Goal: Task Accomplishment & Management: Contribute content

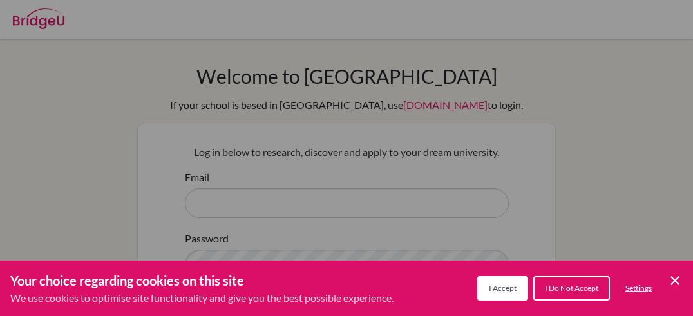
click at [541, 290] on button "I Do Not Accept" at bounding box center [571, 288] width 77 height 24
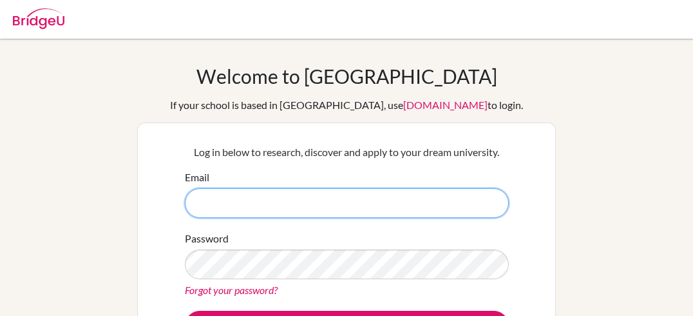
click at [409, 206] on input "Email" at bounding box center [347, 203] width 324 height 30
type input "petra.hanga.buru@gmail.com"
drag, startPoint x: 399, startPoint y: 198, endPoint x: 190, endPoint y: 214, distance: 209.9
click at [190, 214] on input "petra.hanga.buru@gmail.com" at bounding box center [347, 203] width 324 height 30
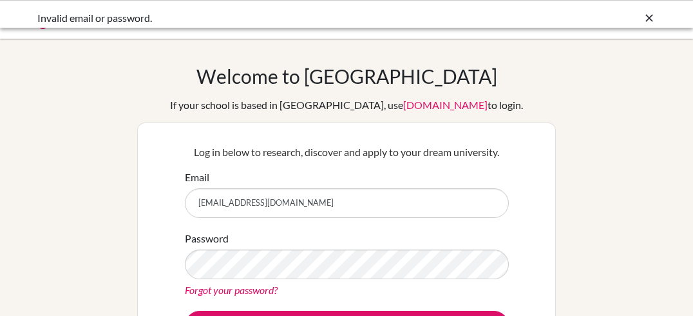
scroll to position [90, 0]
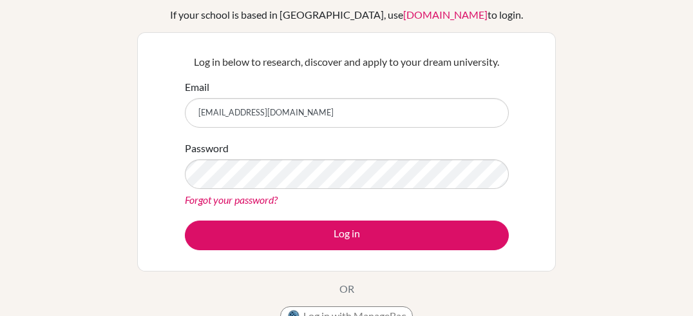
click at [260, 198] on link "Forgot your password?" at bounding box center [231, 199] width 93 height 12
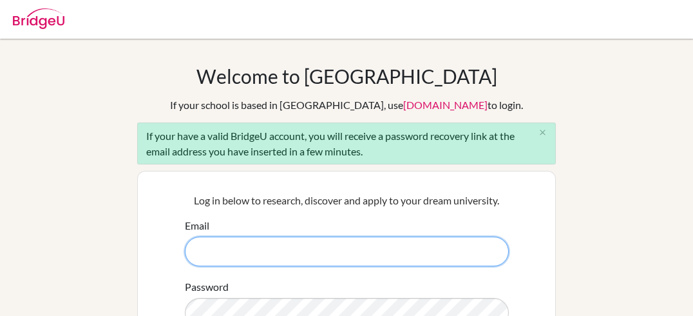
paste input "petra.hanga.buru@gmail.com"
type input "petra.hanga.buru@gmail.com"
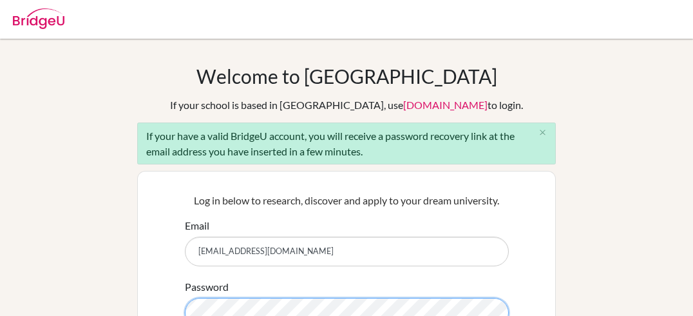
scroll to position [1, 0]
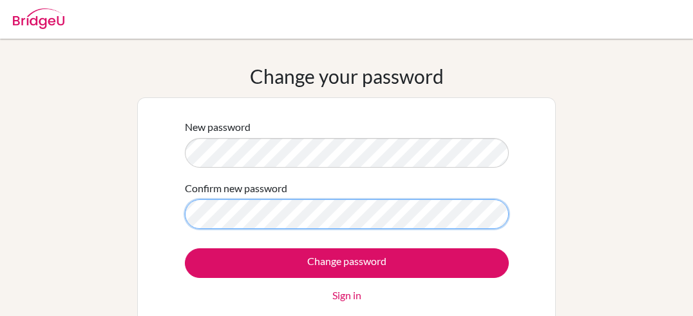
click at [185, 248] on input "Change password" at bounding box center [347, 263] width 324 height 30
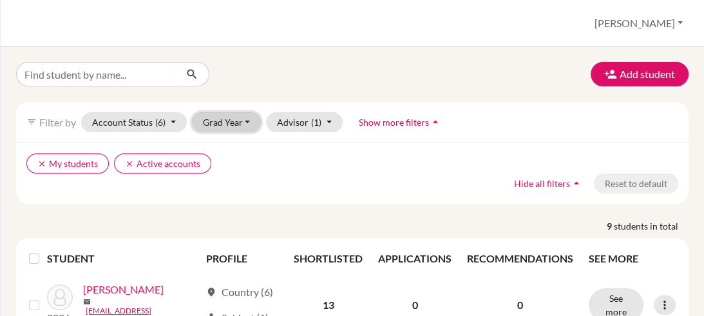
click at [220, 122] on button "Grad Year" at bounding box center [227, 122] width 70 height 20
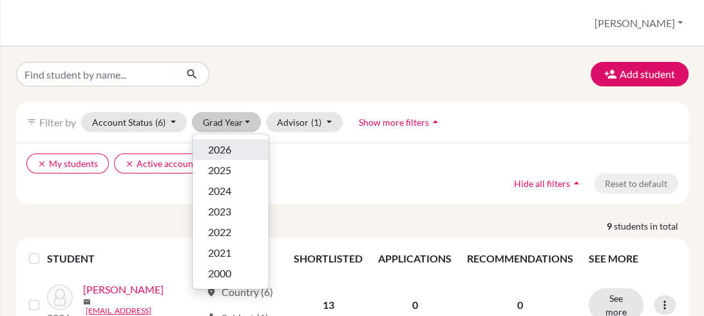
click at [231, 156] on div "2026" at bounding box center [230, 149] width 45 height 15
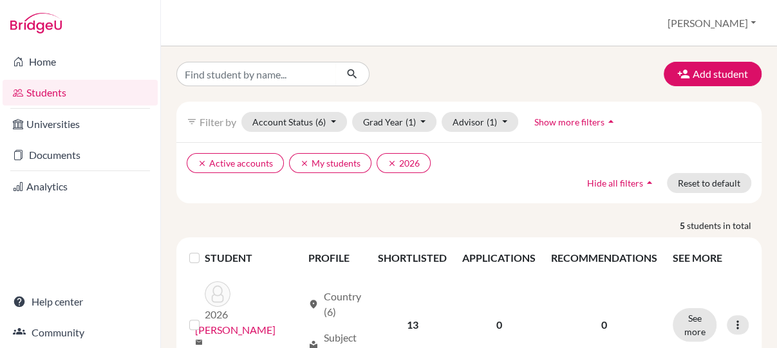
click at [492, 202] on div "clear Active accounts clear My students clear 2026 Hide all filters arrow_drop_…" at bounding box center [468, 172] width 585 height 61
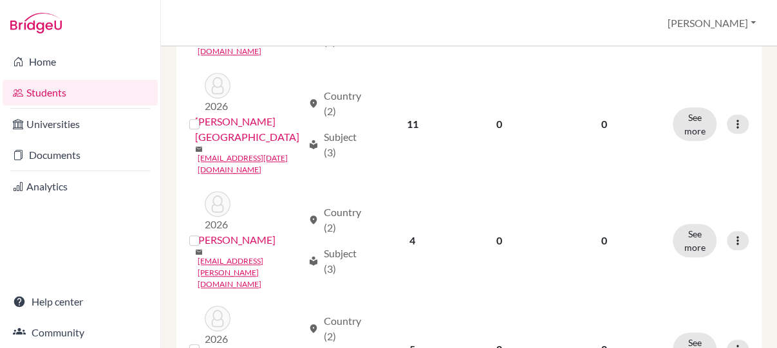
scroll to position [419, 0]
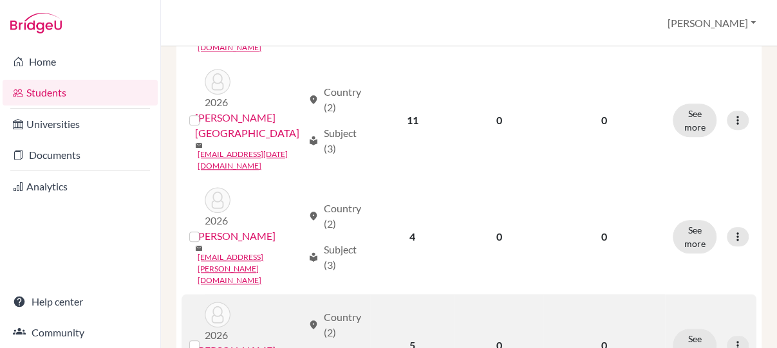
click at [236, 315] on link "[PERSON_NAME]" at bounding box center [235, 350] width 80 height 15
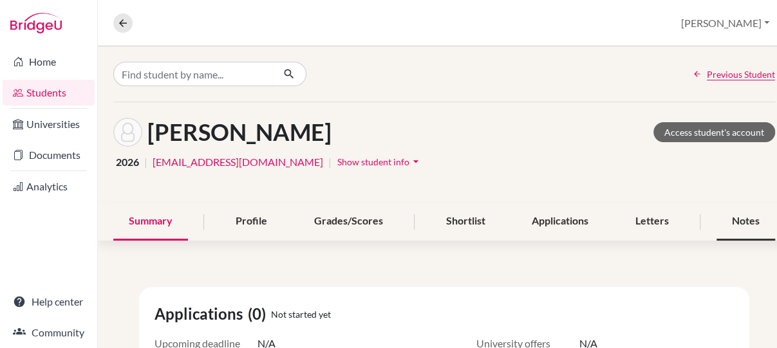
click at [703, 220] on div "Notes" at bounding box center [746, 222] width 59 height 38
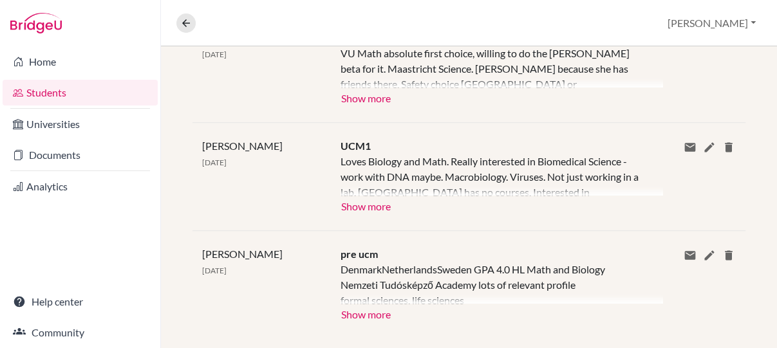
scroll to position [313, 0]
click at [374, 314] on button "Show more" at bounding box center [366, 312] width 51 height 19
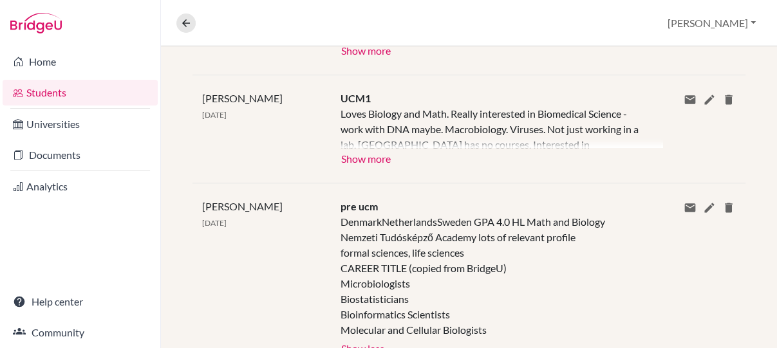
scroll to position [345, 0]
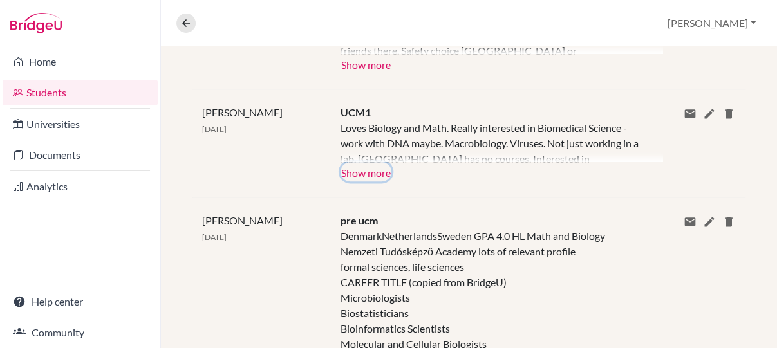
click at [378, 173] on button "Show more" at bounding box center [366, 171] width 51 height 19
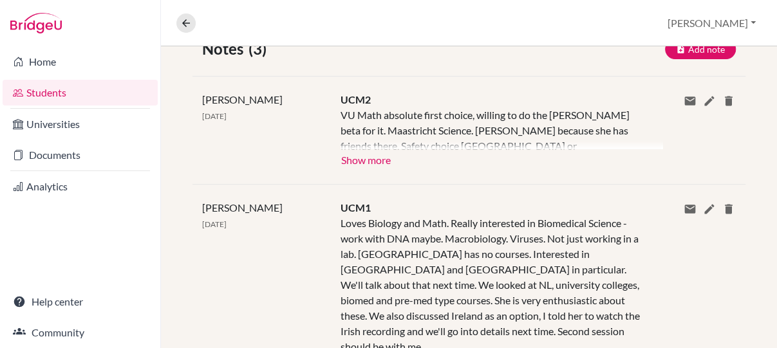
scroll to position [249, 0]
click at [384, 153] on button "Show more" at bounding box center [366, 160] width 51 height 19
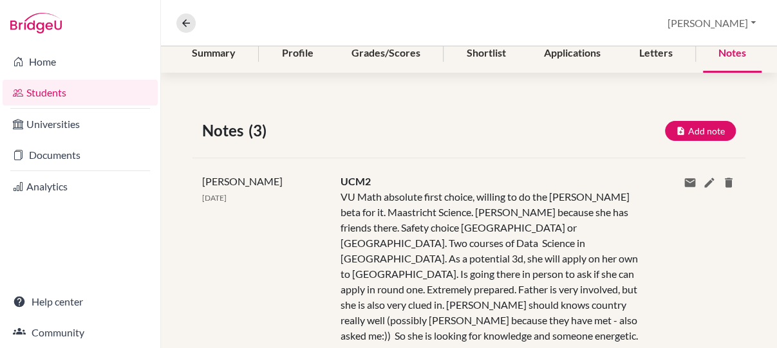
scroll to position [161, 0]
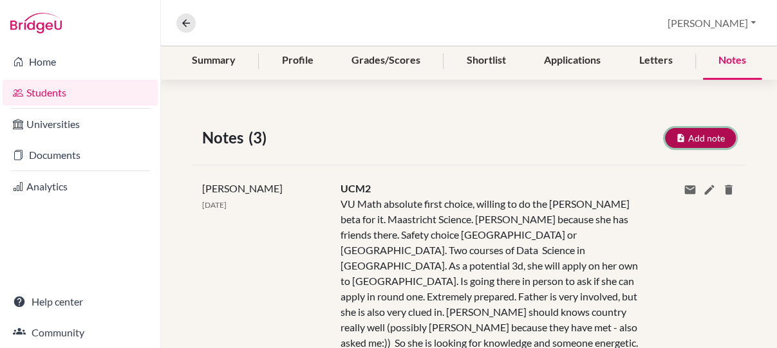
click at [697, 131] on button "Add note" at bounding box center [700, 138] width 71 height 20
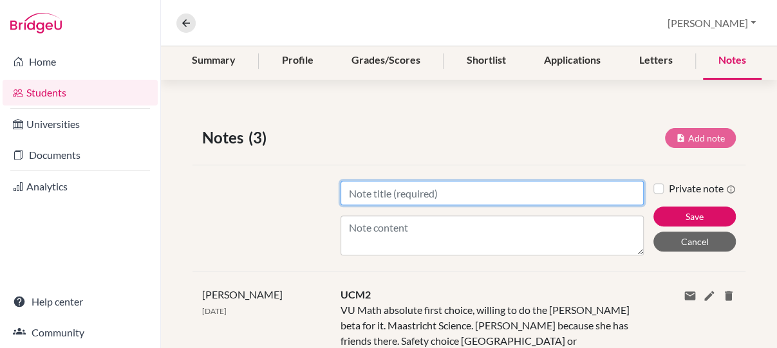
click at [483, 193] on input "Title" at bounding box center [492, 193] width 303 height 24
type input "Session 1"
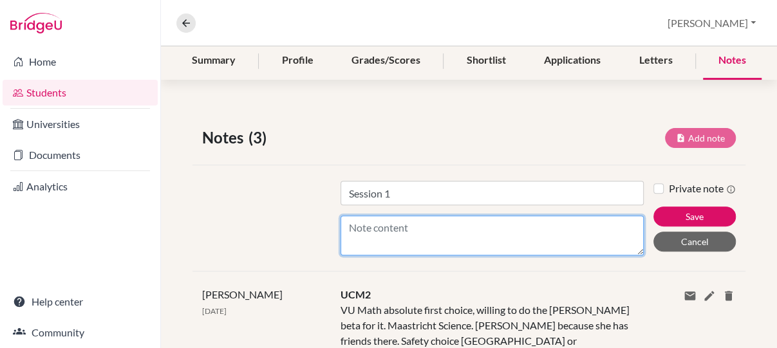
click at [466, 227] on textarea "Content" at bounding box center [492, 236] width 303 height 40
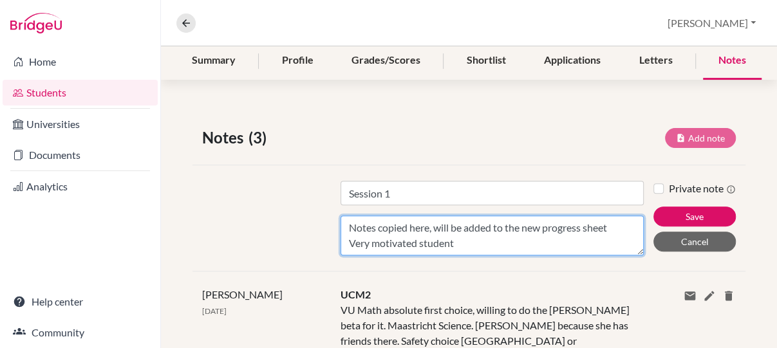
click at [344, 246] on textarea "Notes copied here, will be added to the new progress sheet Very motivated stude…" at bounding box center [492, 236] width 303 height 40
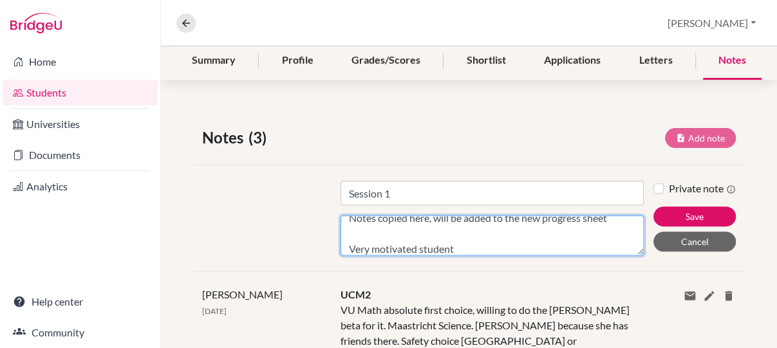
click at [455, 250] on textarea "Notes copied here, will be added to the new progress sheet Very motivated stude…" at bounding box center [492, 236] width 303 height 40
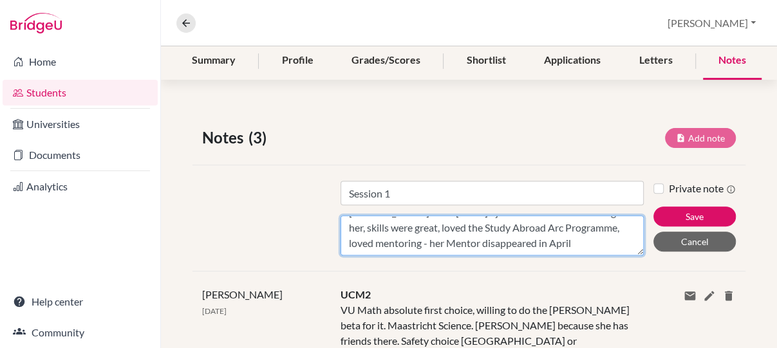
scroll to position [104, 0]
click at [430, 220] on textarea "Notes copied here, will be added to the new progress sheet Very motivated stude…" at bounding box center [492, 236] width 303 height 40
click at [586, 225] on textarea "Notes copied here, will be added to the new progress sheet Very motivated stude…" at bounding box center [492, 236] width 303 height 40
click at [359, 236] on textarea "Notes copied here, will be added to the new progress sheet Very motivated stude…" at bounding box center [492, 236] width 303 height 40
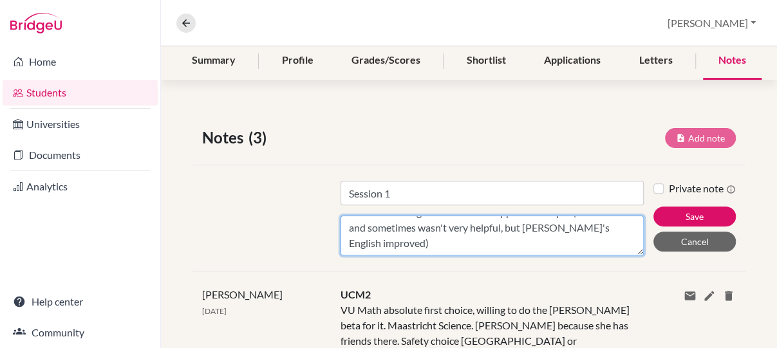
click at [487, 232] on textarea "Notes copied here, will be added to the new progress sheet Very motivated stude…" at bounding box center [492, 236] width 303 height 40
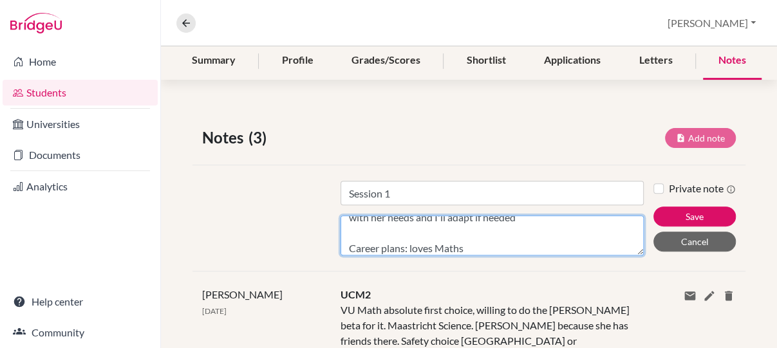
scroll to position [149, 0]
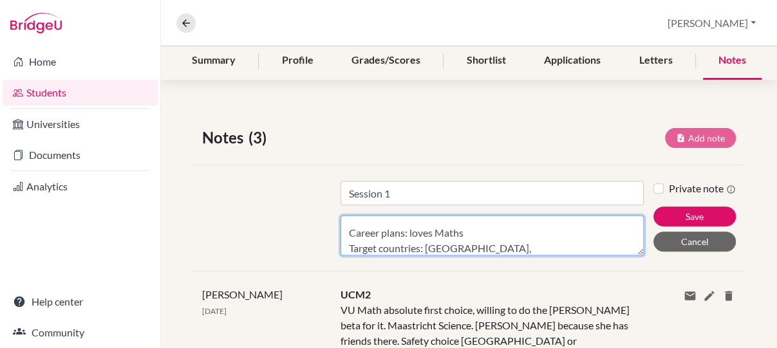
click at [489, 239] on textarea "Notes copied here, will be added to the new progress sheet Very motivated stude…" at bounding box center [492, 236] width 303 height 40
click at [464, 236] on textarea "Notes copied here, will be added to the new progress sheet Very motivated stude…" at bounding box center [492, 236] width 303 height 40
click at [559, 231] on textarea "Notes copied here, will be added to the new progress sheet Very motivated stude…" at bounding box center [492, 236] width 303 height 40
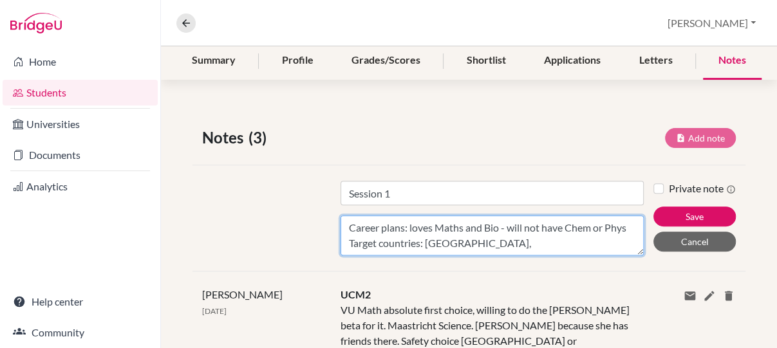
click at [552, 245] on textarea "Notes copied here, will be added to the new progress sheet Very motivated stude…" at bounding box center [492, 236] width 303 height 40
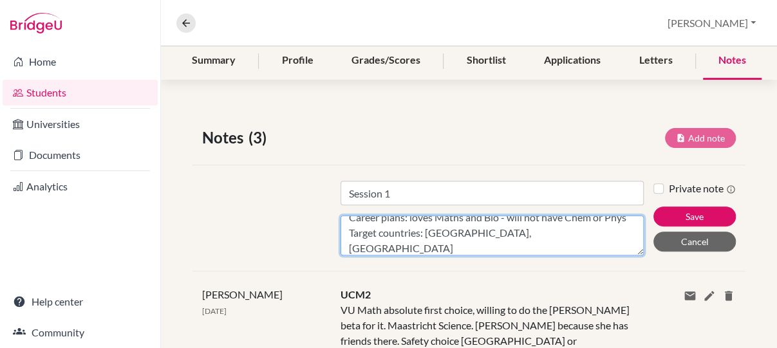
click at [524, 232] on textarea "Notes copied here, will be added to the new progress sheet Very motivated stude…" at bounding box center [492, 236] width 303 height 40
click at [437, 247] on textarea "Notes copied here, will be added to the new progress sheet Very motivated stude…" at bounding box center [492, 236] width 303 height 40
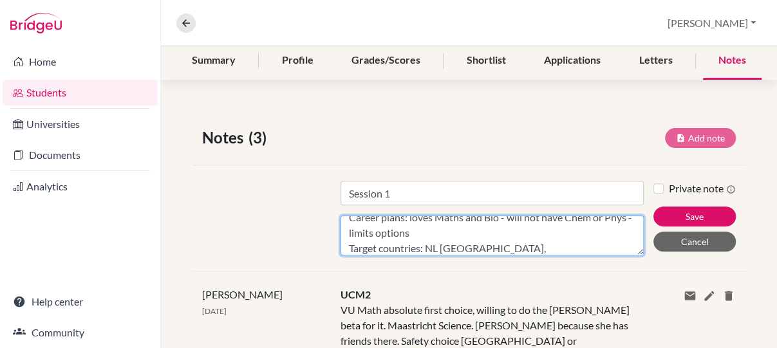
click at [510, 252] on textarea "Notes copied here, will be added to the new progress sheet Very motivated stude…" at bounding box center [492, 236] width 303 height 40
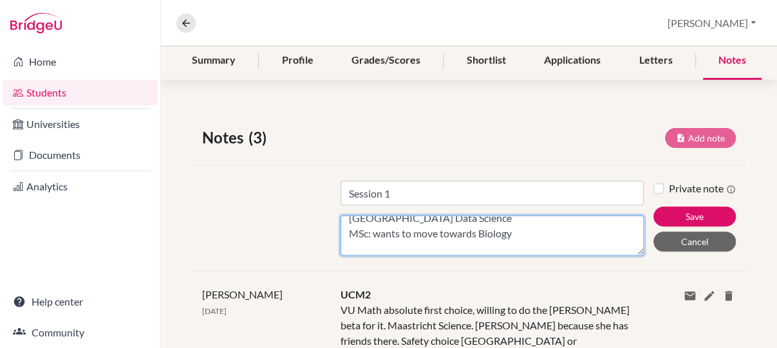
scroll to position [227, 0]
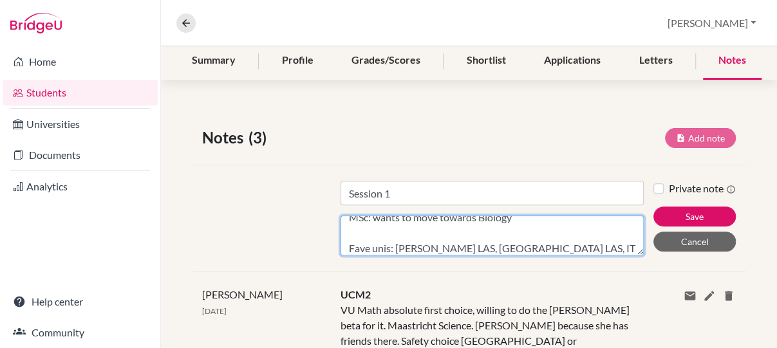
click at [419, 250] on textarea "Notes copied here, will be added to the new progress sheet Very motivated stude…" at bounding box center [492, 236] width 303 height 40
click at [459, 250] on textarea "Notes copied here, will be added to the new progress sheet Very motivated stude…" at bounding box center [492, 236] width 303 height 40
click at [459, 247] on textarea "Notes copied here, will be added to the new progress sheet Very motivated stude…" at bounding box center [492, 236] width 303 height 40
click at [567, 251] on textarea "Notes copied here, will be added to the new progress sheet Very motivated stude…" at bounding box center [492, 236] width 303 height 40
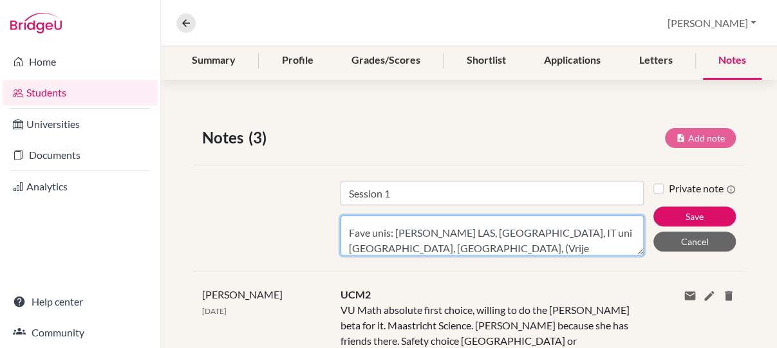
click at [472, 249] on textarea "Notes copied here, will be added to the new progress sheet Very motivated stude…" at bounding box center [492, 236] width 303 height 40
click at [582, 249] on textarea "Notes copied here, will be added to the new progress sheet Very motivated stude…" at bounding box center [492, 236] width 303 height 40
click at [575, 247] on textarea "Notes copied here, will be added to the new progress sheet Very motivated stude…" at bounding box center [492, 236] width 303 height 40
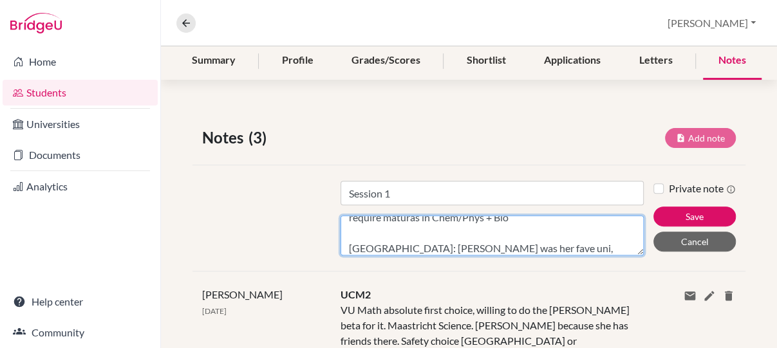
scroll to position [365, 0]
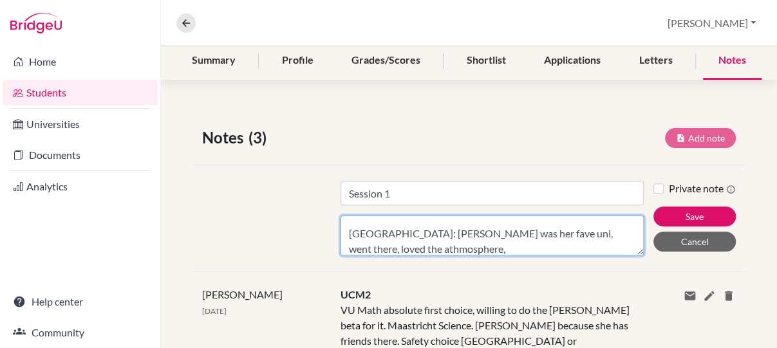
click at [427, 234] on textarea "Notes copied here, will be added to the new progress sheet Very motivated stude…" at bounding box center [492, 236] width 303 height 40
click at [415, 231] on textarea "Notes copied here, will be added to the new progress sheet Very motivated stude…" at bounding box center [492, 236] width 303 height 40
click at [447, 231] on textarea "Notes copied here, will be added to the new progress sheet Very motivated stude…" at bounding box center [492, 236] width 303 height 40
click at [509, 237] on textarea "Notes copied here, will be added to the new progress sheet Very motivated stude…" at bounding box center [492, 236] width 303 height 40
click at [515, 249] on textarea "Notes copied here, will be added to the new progress sheet Very motivated stude…" at bounding box center [492, 236] width 303 height 40
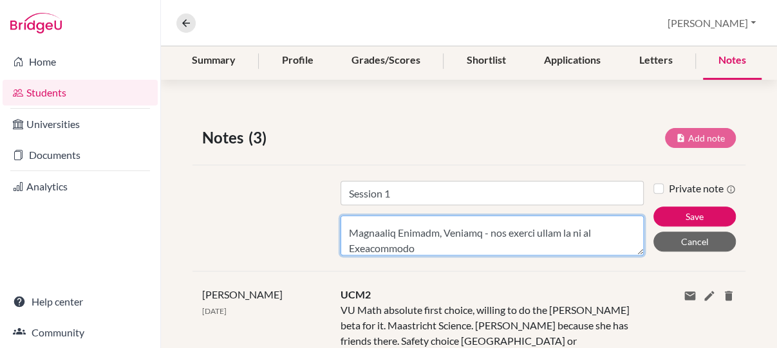
scroll to position [428, 0]
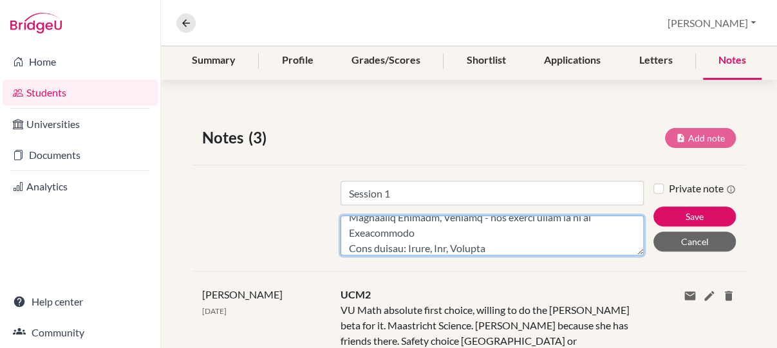
click at [402, 231] on textarea "Content" at bounding box center [492, 236] width 303 height 40
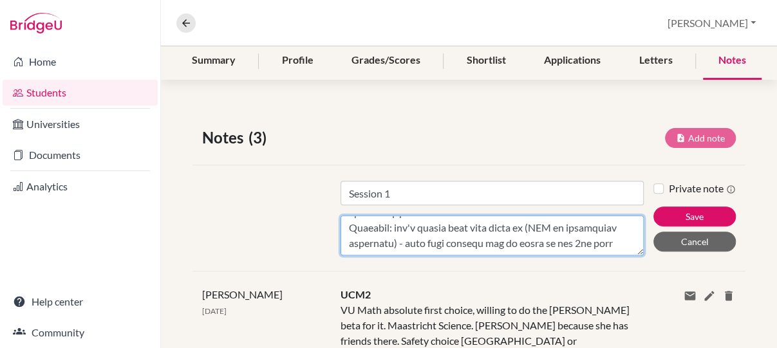
scroll to position [551, 0]
click at [629, 251] on textarea "Content" at bounding box center [492, 236] width 303 height 40
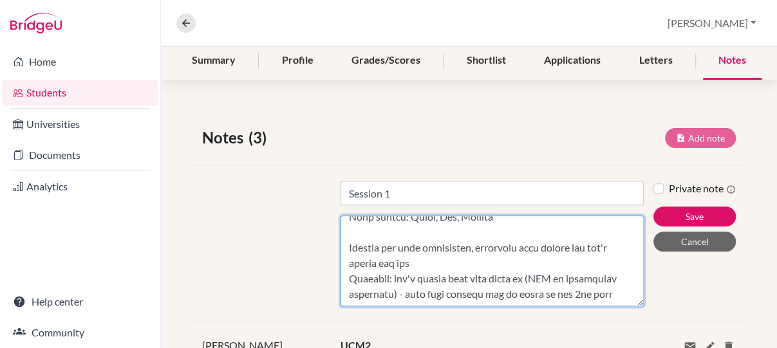
scroll to position [520, 0]
drag, startPoint x: 627, startPoint y: 249, endPoint x: 627, endPoint y: 301, distance: 52.2
click at [627, 301] on textarea "Content" at bounding box center [492, 261] width 303 height 91
click at [603, 251] on textarea "Content" at bounding box center [492, 262] width 303 height 92
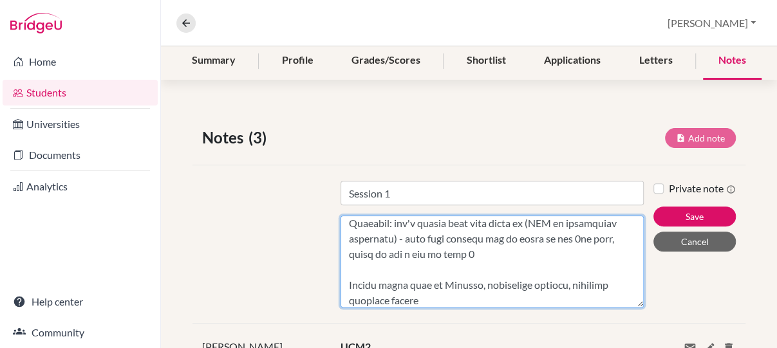
scroll to position [545, 0]
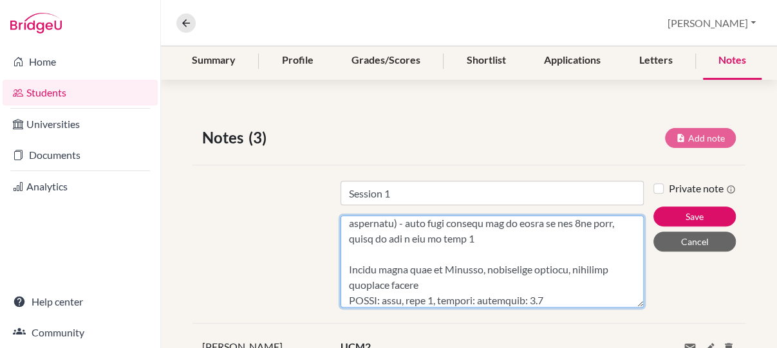
click at [475, 303] on textarea "Content" at bounding box center [492, 262] width 303 height 92
click at [551, 300] on textarea "Content" at bounding box center [492, 262] width 303 height 92
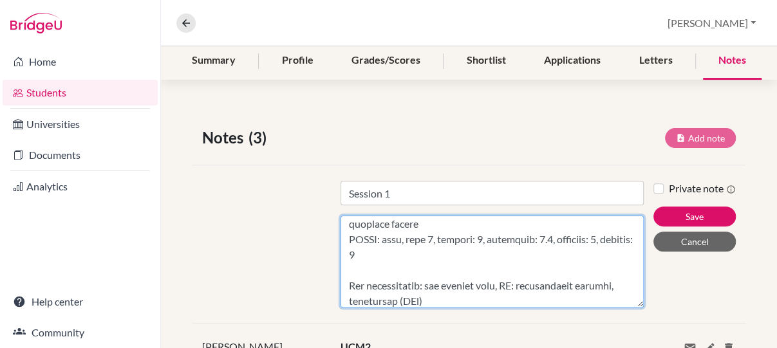
scroll to position [612, 0]
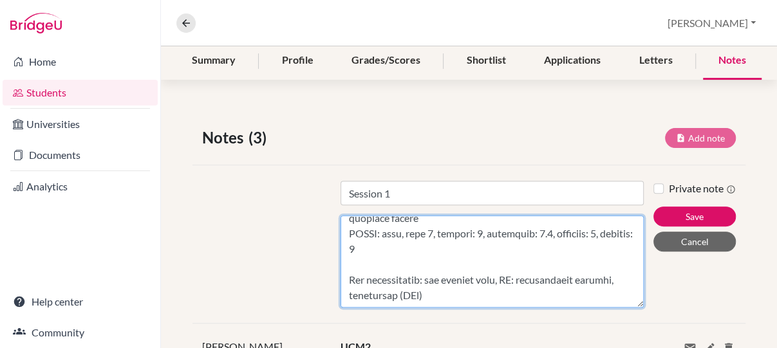
click at [495, 290] on textarea "Content" at bounding box center [492, 262] width 303 height 92
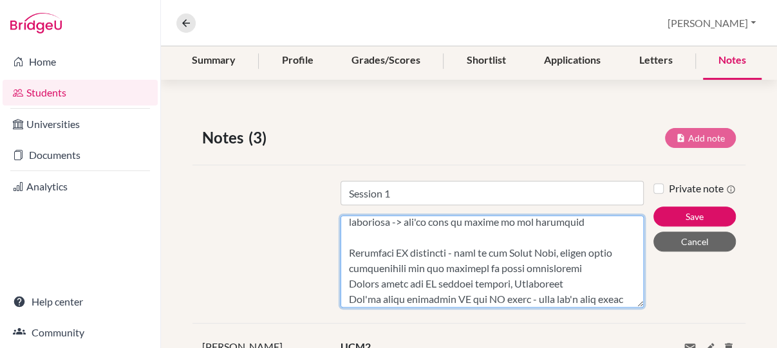
scroll to position [731, 0]
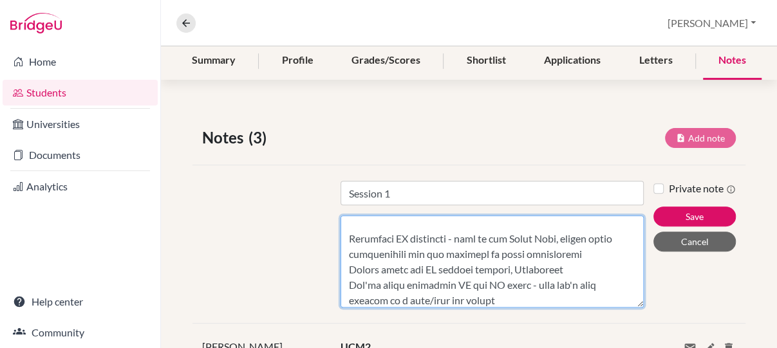
type textarea "Notes copied here, will be added to the new progress sheet Very motivated stude…"
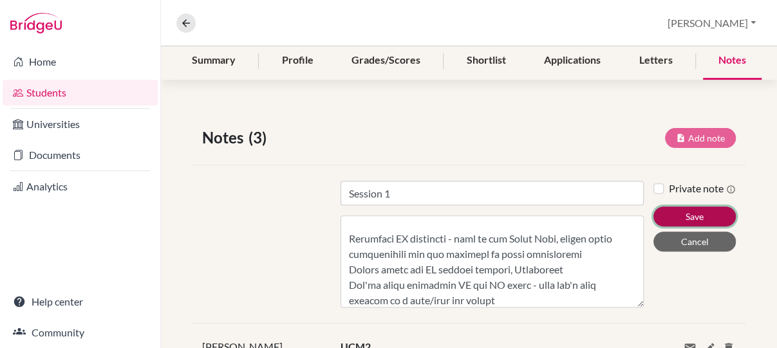
click at [668, 227] on button "Save" at bounding box center [695, 217] width 82 height 20
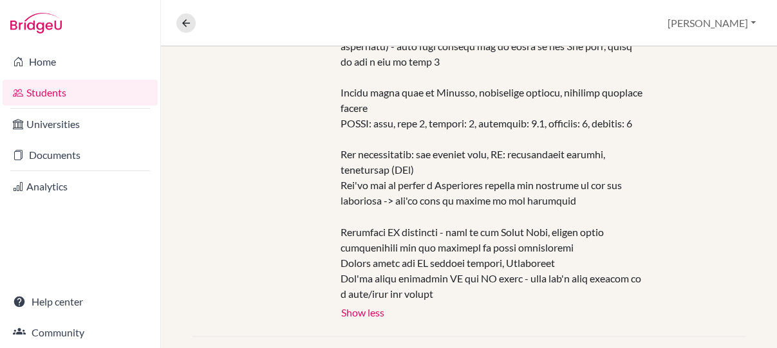
scroll to position [882, 0]
